Goal: Information Seeking & Learning: Learn about a topic

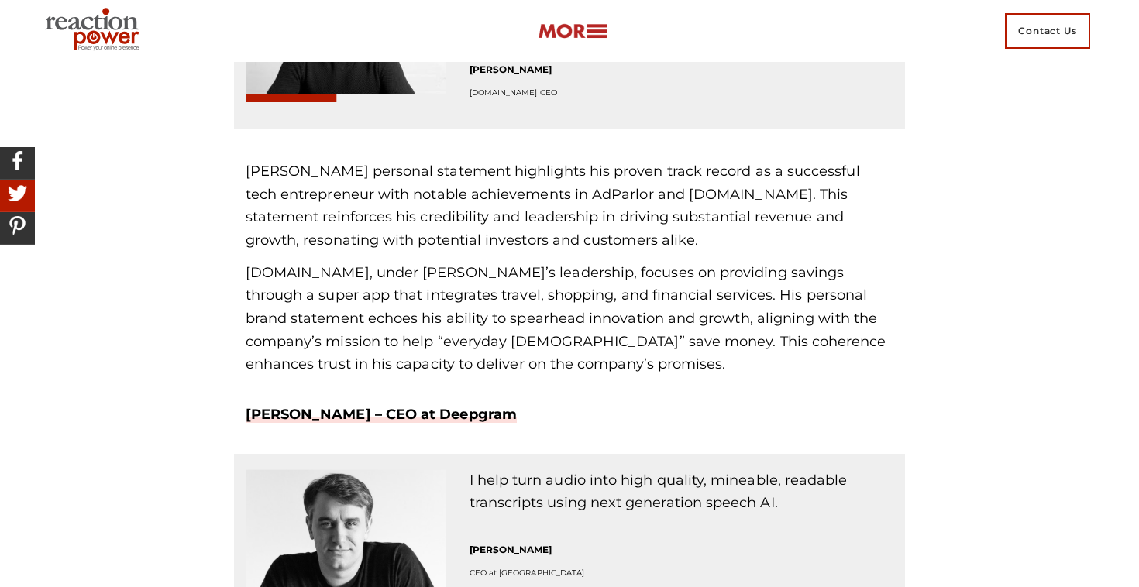
scroll to position [1887, 0]
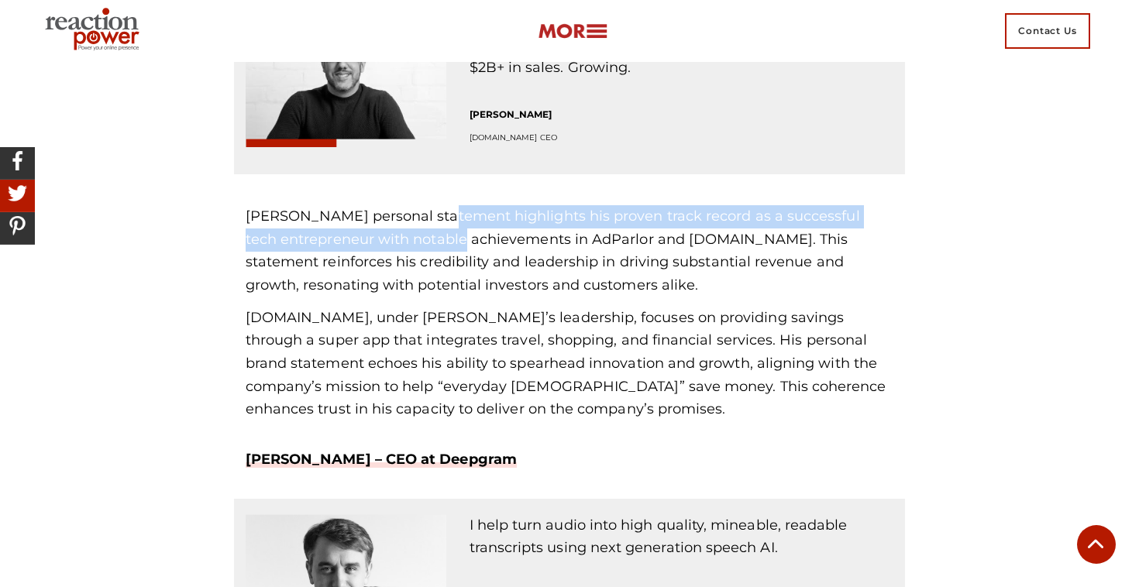
drag, startPoint x: 425, startPoint y: 219, endPoint x: 420, endPoint y: 243, distance: 23.9
click at [420, 243] on p "[PERSON_NAME] personal statement highlights his proven track record as a succes…" at bounding box center [570, 251] width 648 height 92
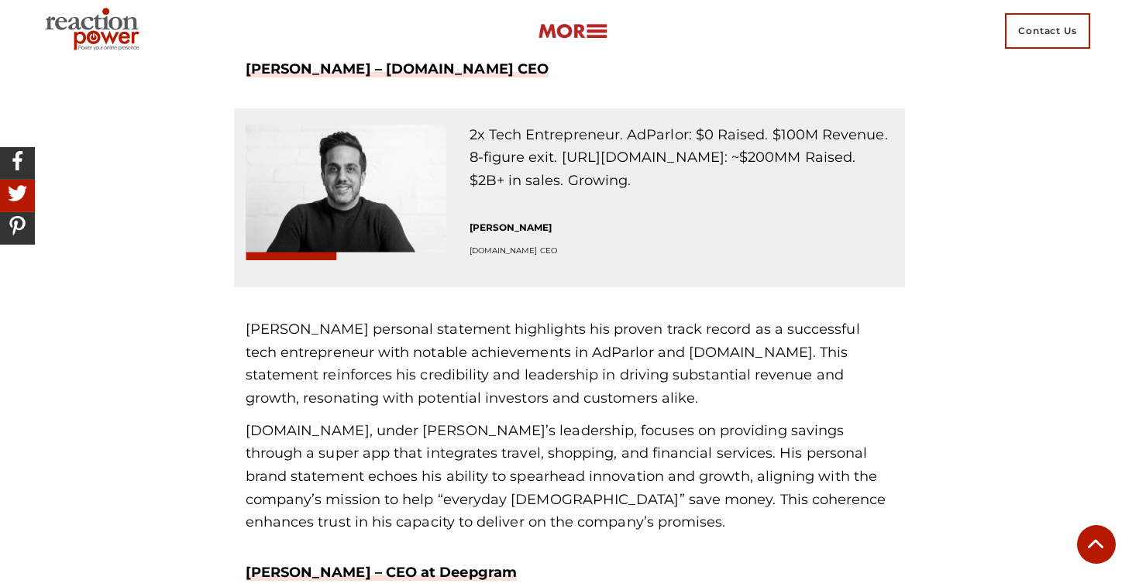
scroll to position [1766, 0]
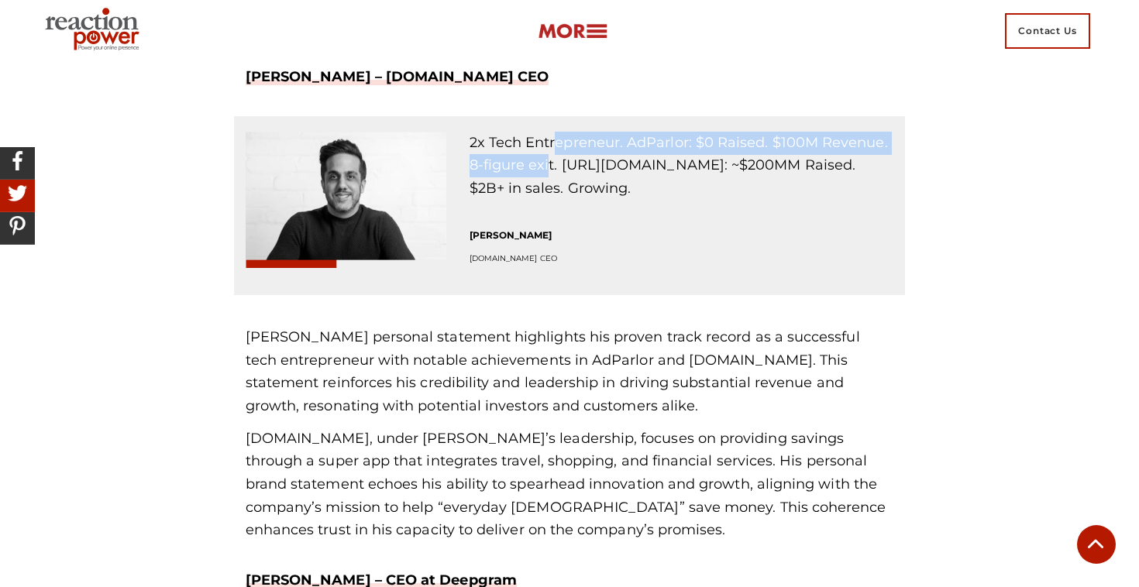
drag, startPoint x: 552, startPoint y: 146, endPoint x: 548, endPoint y: 160, distance: 15.4
click at [548, 160] on p "2x Tech Entrepreneur. AdParlor: $0 Raised. $100M Revenue. 8-figure exit. [URL][…" at bounding box center [682, 166] width 425 height 69
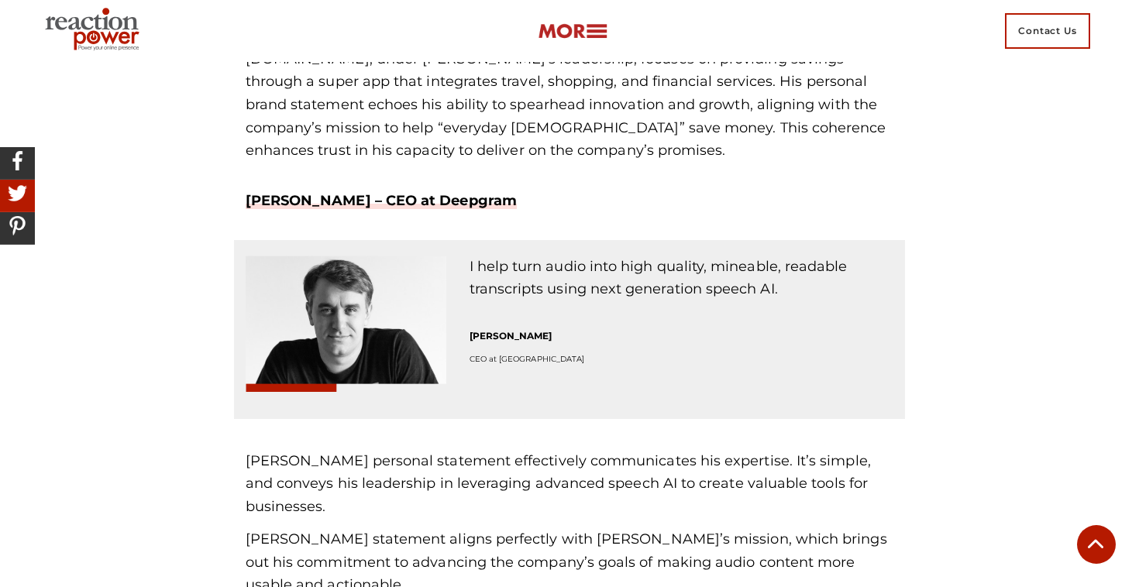
scroll to position [2171, 0]
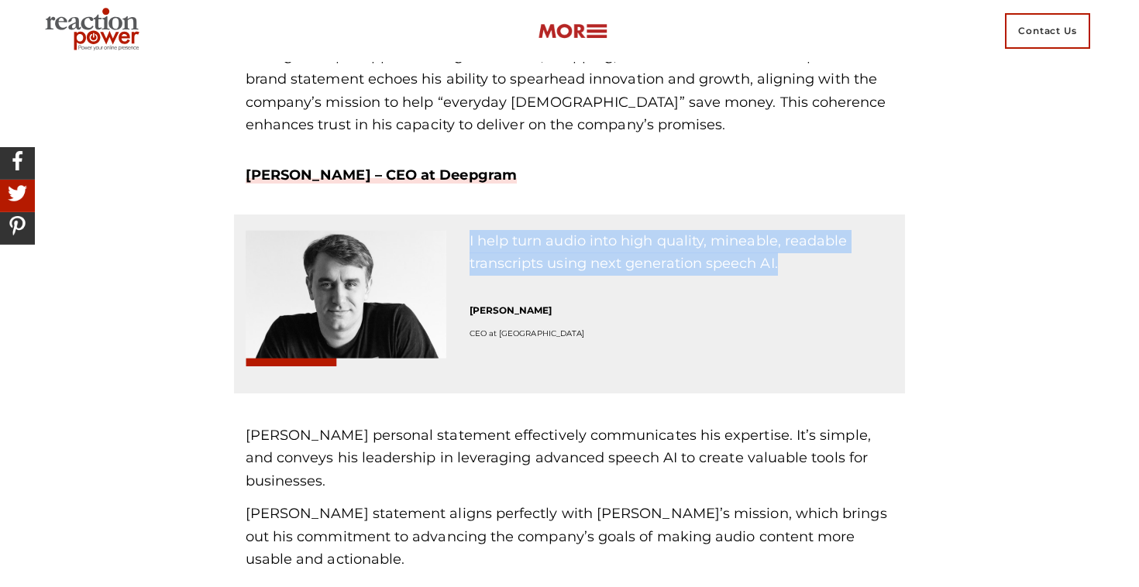
drag, startPoint x: 467, startPoint y: 235, endPoint x: 504, endPoint y: 276, distance: 54.9
click at [504, 277] on div "I help turn audio into high quality, mineable, readable transcripts using next …" at bounding box center [682, 311] width 448 height 163
click at [504, 276] on p "I help turn audio into high quality, mineable, readable transcripts using next …" at bounding box center [682, 253] width 425 height 46
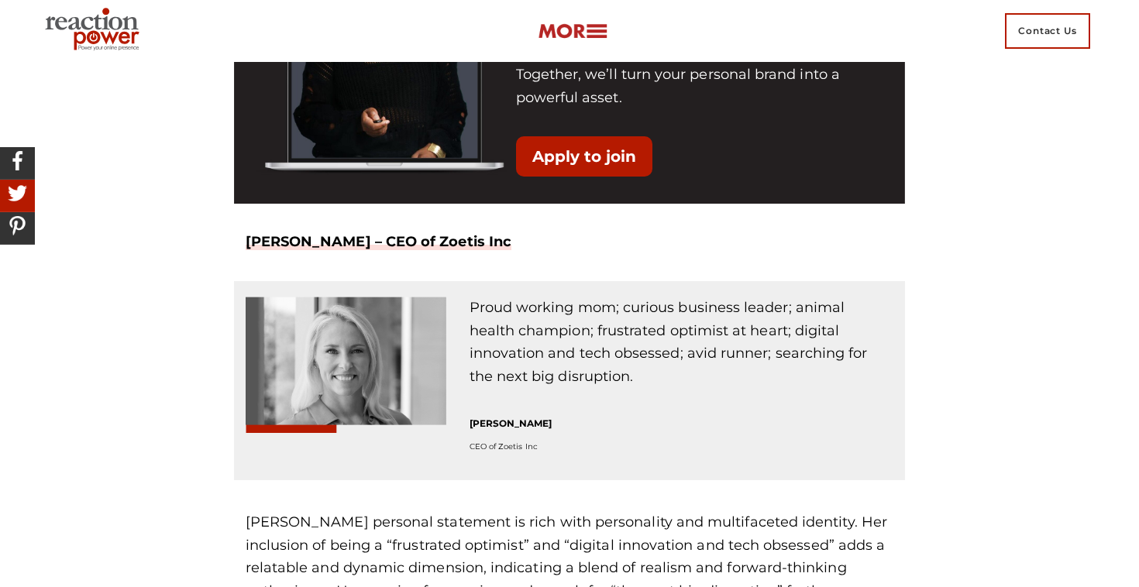
scroll to position [4752, 0]
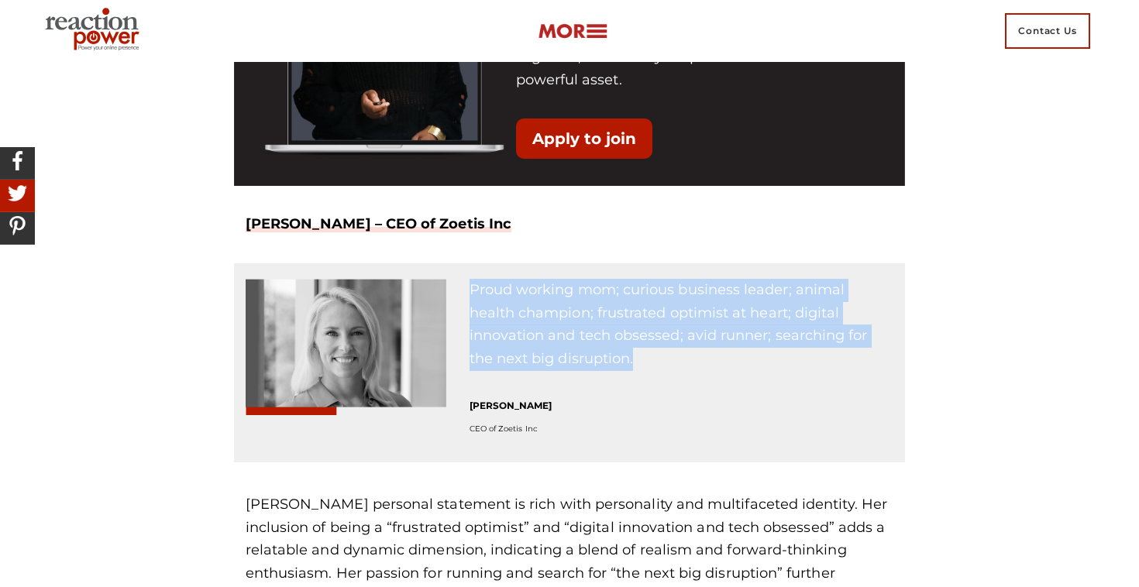
drag, startPoint x: 470, startPoint y: 247, endPoint x: 552, endPoint y: 316, distance: 107.8
click at [552, 316] on p "Proud working mom; curious business leader; animal health champion; frustrated …" at bounding box center [682, 325] width 425 height 92
drag, startPoint x: 552, startPoint y: 316, endPoint x: 471, endPoint y: 231, distance: 117.8
click at [471, 263] on div "Proud working mom; curious business leader; animal health champion; frustrated …" at bounding box center [570, 362] width 672 height 199
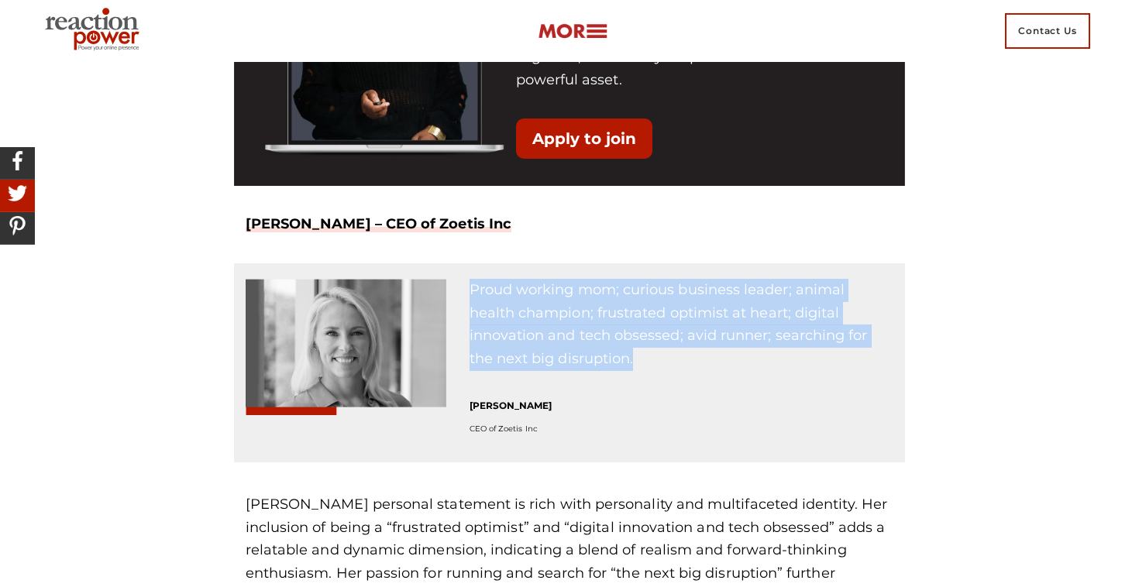
click at [471, 263] on div "Proud working mom; curious business leader; animal health champion; frustrated …" at bounding box center [570, 362] width 672 height 199
drag, startPoint x: 471, startPoint y: 231, endPoint x: 543, endPoint y: 311, distance: 107.5
click at [543, 311] on div "Proud working mom; curious business leader; animal health champion; frustrated …" at bounding box center [570, 362] width 672 height 199
click at [543, 311] on p "Proud working mom; curious business leader; animal health champion; frustrated …" at bounding box center [682, 325] width 425 height 92
